Goal: Check status: Check status

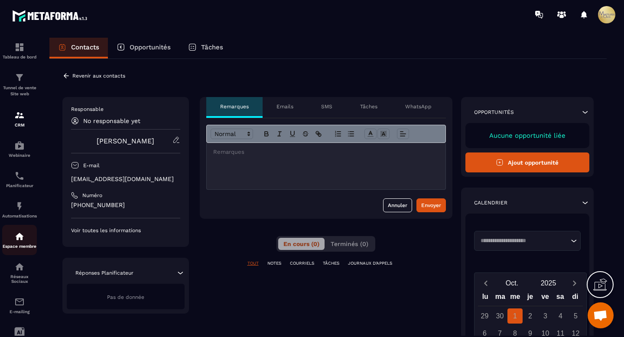
click at [22, 245] on div "Espace membre" at bounding box center [19, 240] width 35 height 17
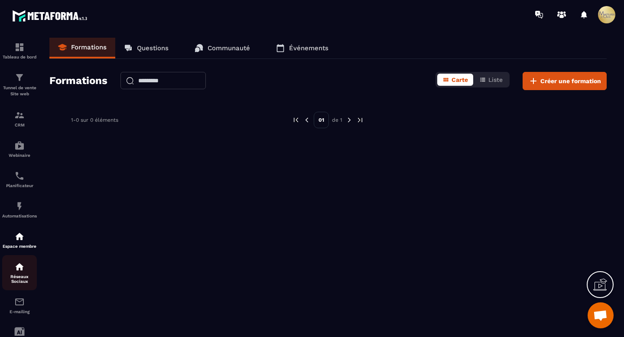
click at [20, 271] on img at bounding box center [19, 267] width 10 height 10
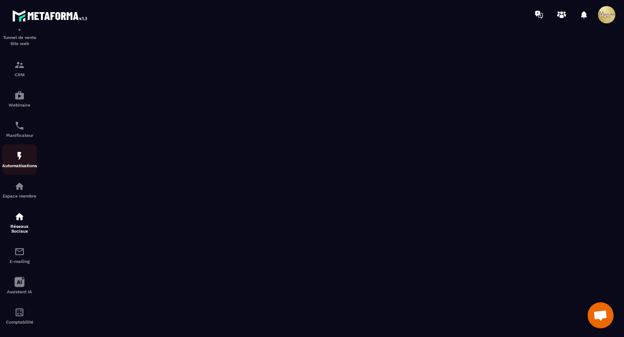
scroll to position [63, 0]
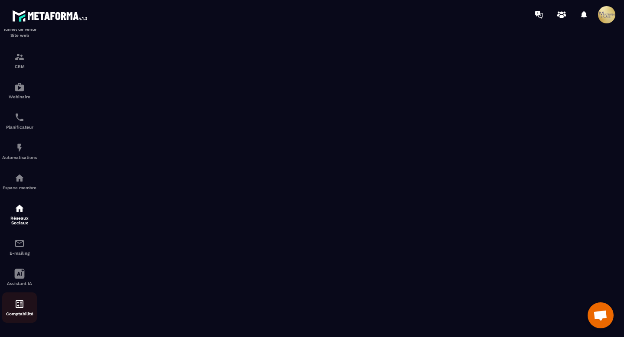
click at [15, 306] on img at bounding box center [19, 304] width 10 height 10
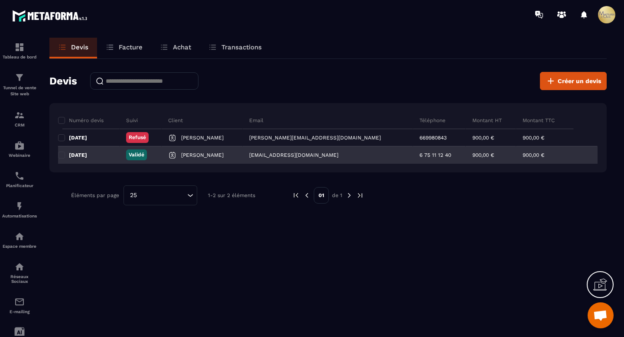
click at [144, 153] on p "Validé" at bounding box center [137, 154] width 16 height 7
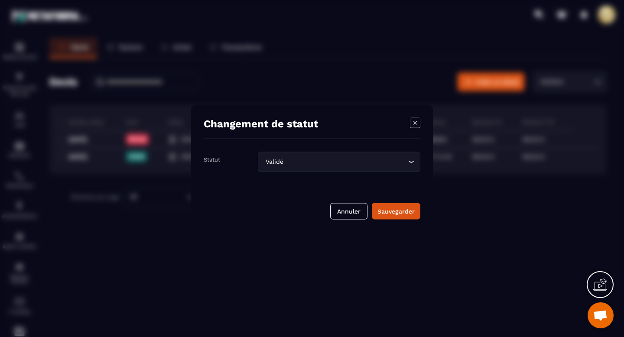
click at [418, 123] on icon "Modal window" at bounding box center [415, 123] width 10 height 10
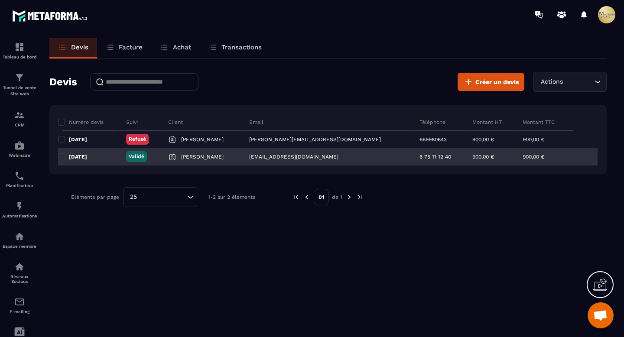
click at [87, 157] on p "[DATE]" at bounding box center [78, 156] width 18 height 7
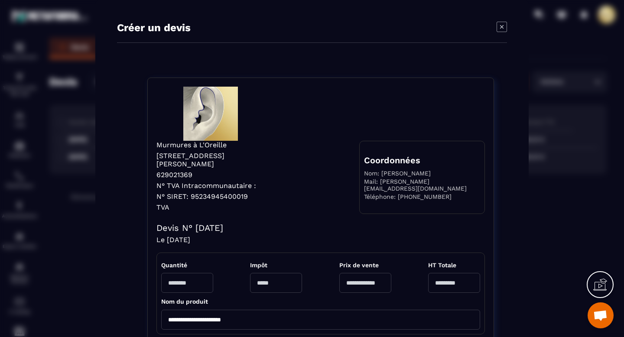
click at [502, 25] on icon "Modal window" at bounding box center [502, 27] width 10 height 10
